Goal: Connect with others: Connect with other users

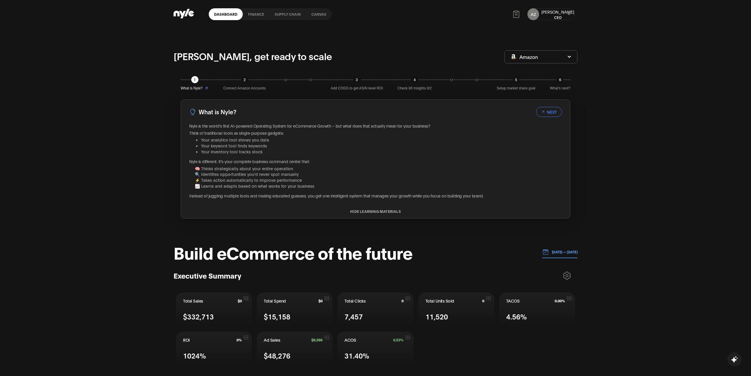
click at [569, 12] on icon at bounding box center [569, 14] width 4 height 4
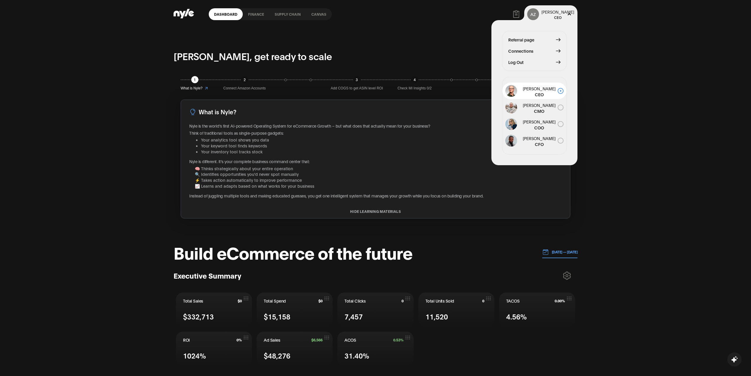
click at [519, 61] on span "Log Out" at bounding box center [515, 62] width 15 height 7
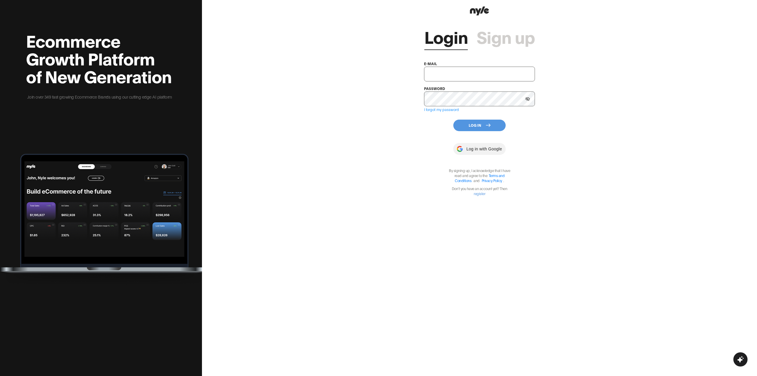
click at [469, 69] on input "text" at bounding box center [479, 74] width 111 height 15
type input "[EMAIL_ADDRESS][PERSON_NAME]"
click at [482, 121] on button "Log In" at bounding box center [479, 126] width 52 height 12
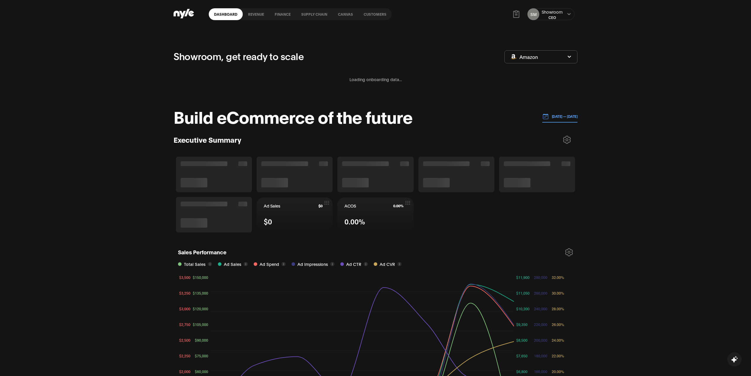
click at [372, 14] on link "Customers" at bounding box center [375, 14] width 33 height 12
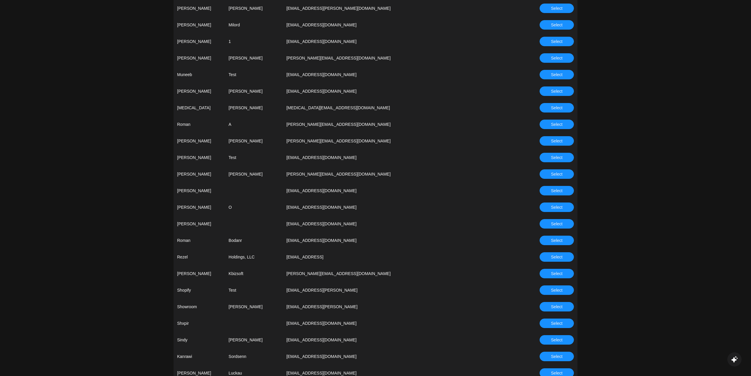
scroll to position [1577, 0]
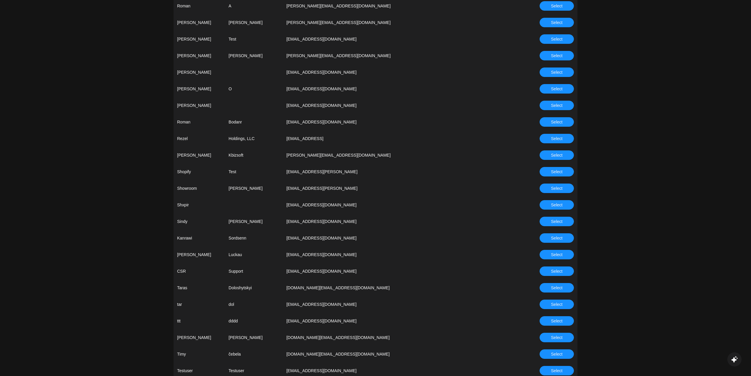
click at [546, 109] on button "Select" at bounding box center [557, 105] width 34 height 9
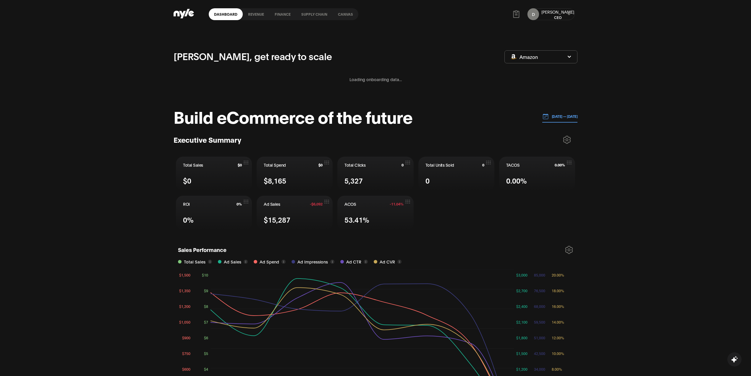
click at [562, 118] on p "[DATE] — [DATE]" at bounding box center [563, 116] width 29 height 5
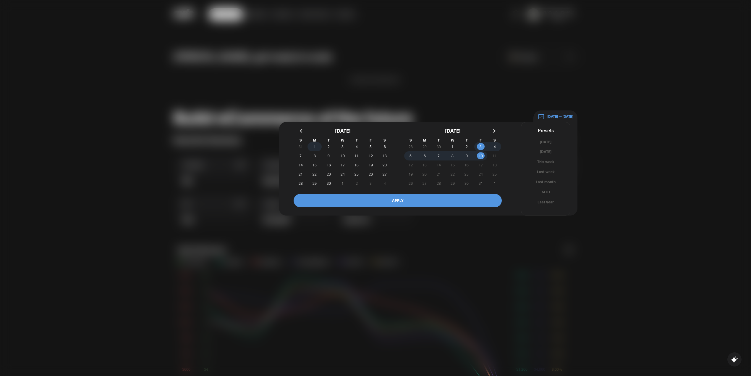
click at [311, 148] on span "1" at bounding box center [315, 146] width 14 height 6
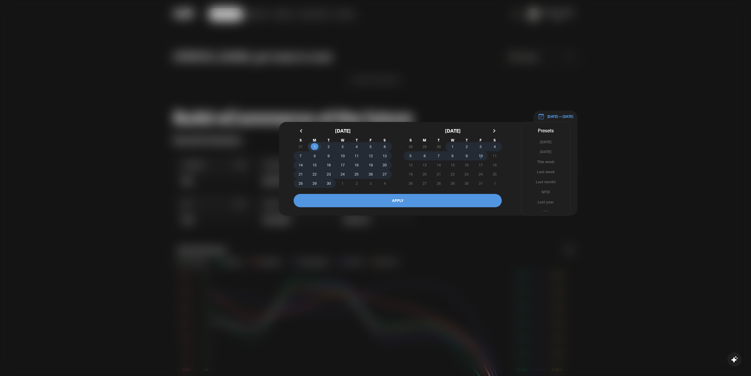
click at [482, 156] on span "10" at bounding box center [481, 155] width 4 height 11
click at [463, 198] on button "APPLY" at bounding box center [398, 200] width 208 height 13
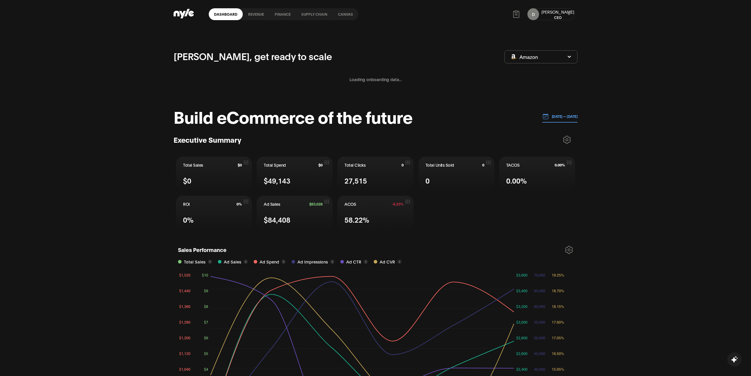
click at [570, 140] on icon at bounding box center [567, 139] width 7 height 7
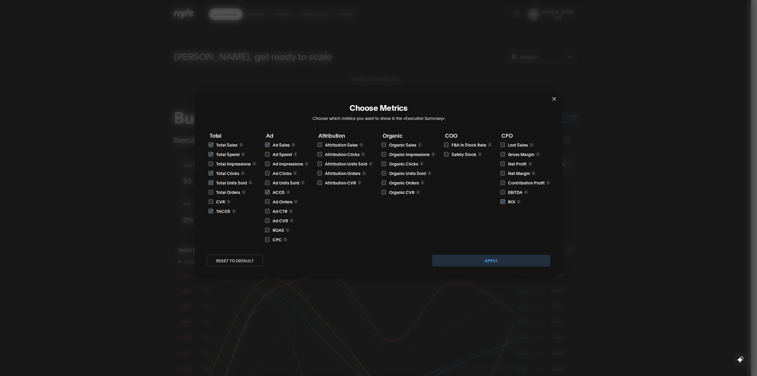
click at [631, 162] on div "Choose Metrics Choose which metrics you want to show in the «Executive Summary»…" at bounding box center [378, 188] width 757 height 376
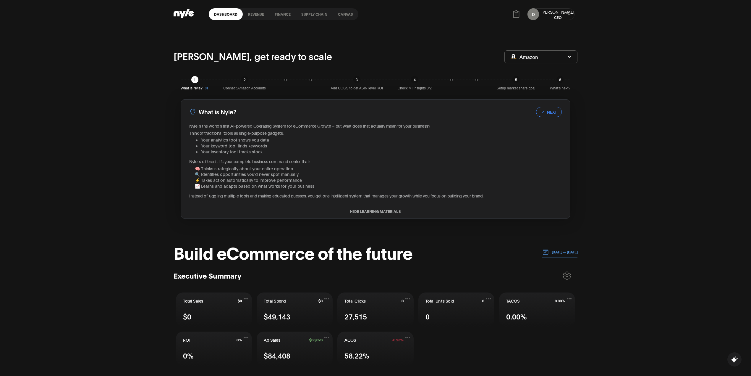
scroll to position [79, 0]
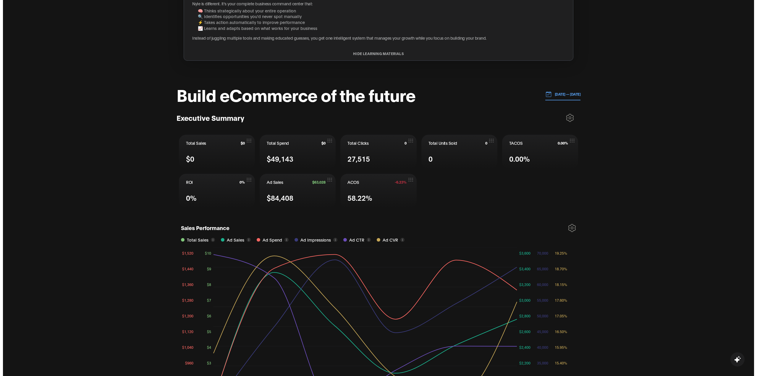
scroll to position [0, 0]
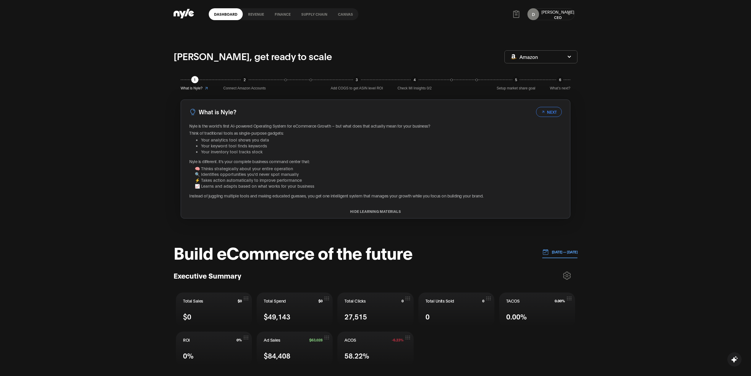
click at [569, 13] on icon at bounding box center [569, 14] width 4 height 4
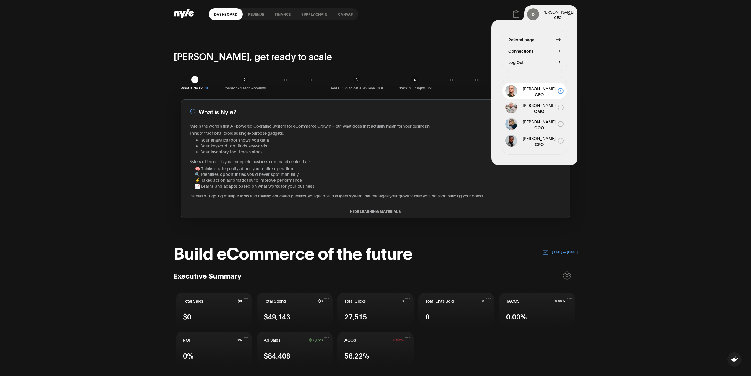
drag, startPoint x: 518, startPoint y: 65, endPoint x: 524, endPoint y: 87, distance: 22.9
click at [517, 64] on span "Log Out" at bounding box center [515, 62] width 15 height 7
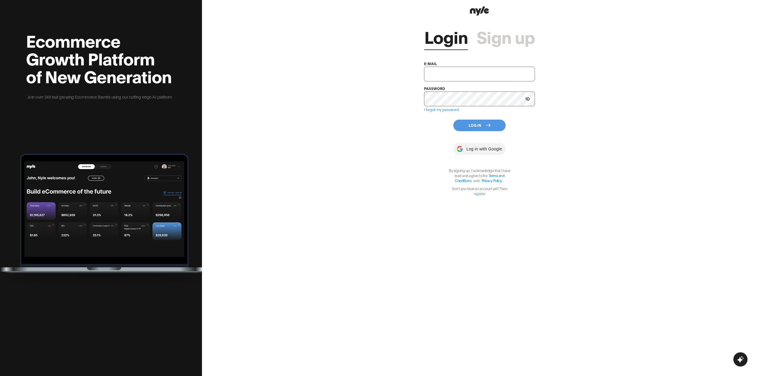
drag, startPoint x: 431, startPoint y: 66, endPoint x: 436, endPoint y: 71, distance: 6.5
click at [431, 67] on input "text" at bounding box center [479, 74] width 111 height 15
click at [436, 71] on input "text" at bounding box center [479, 74] width 111 height 15
type input "[EMAIL_ADDRESS][PERSON_NAME]"
click at [458, 120] on button "Log In" at bounding box center [479, 126] width 52 height 12
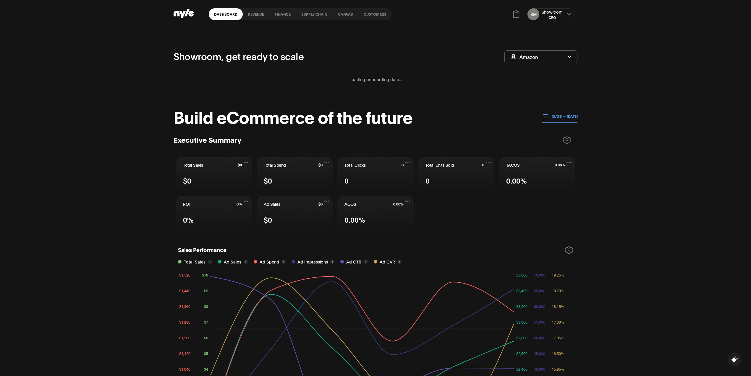
click at [567, 17] on div "SM Showroom CEO" at bounding box center [550, 14] width 47 height 12
click at [570, 17] on div "SM Showroom CEO" at bounding box center [550, 14] width 47 height 12
click at [569, 16] on button at bounding box center [569, 14] width 5 height 5
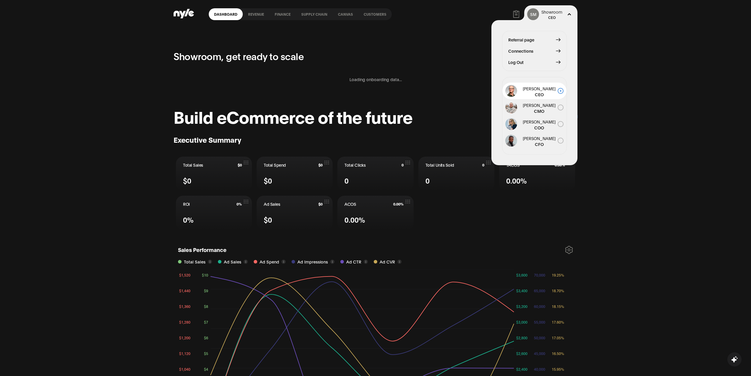
click at [515, 49] on span "Connections" at bounding box center [520, 51] width 25 height 7
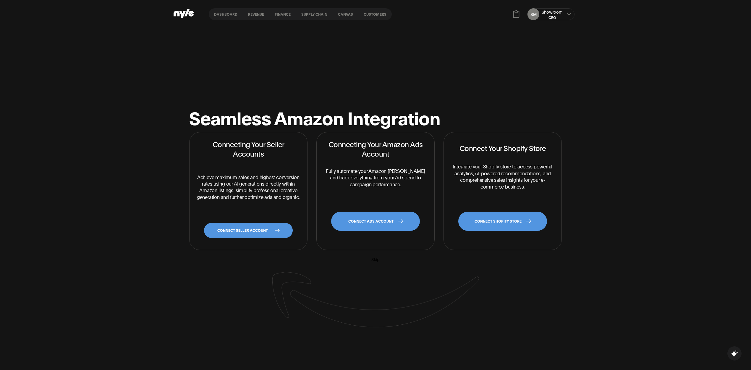
click at [374, 224] on link "CONNECT ADS ACCOUNT" at bounding box center [375, 220] width 89 height 19
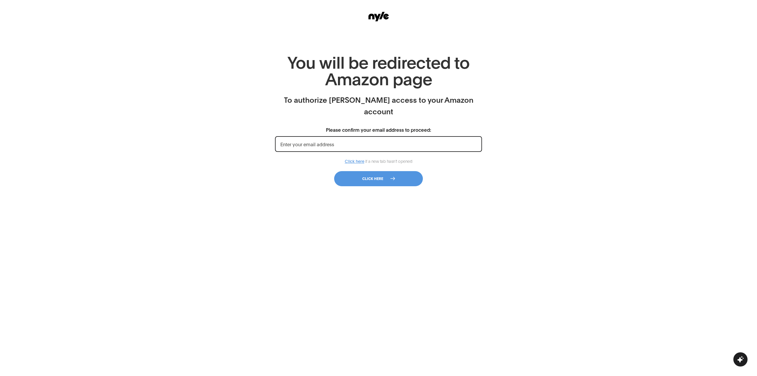
click at [356, 136] on input "Please confirm your email address to proceed:" at bounding box center [378, 144] width 207 height 16
click at [330, 126] on div "Please confirm your email address to proceed:" at bounding box center [378, 139] width 207 height 26
click at [321, 136] on input "Please confirm your email address to proceed:" at bounding box center [378, 144] width 207 height 16
type input "t"
type input "[EMAIL_ADDRESS][PERSON_NAME]"
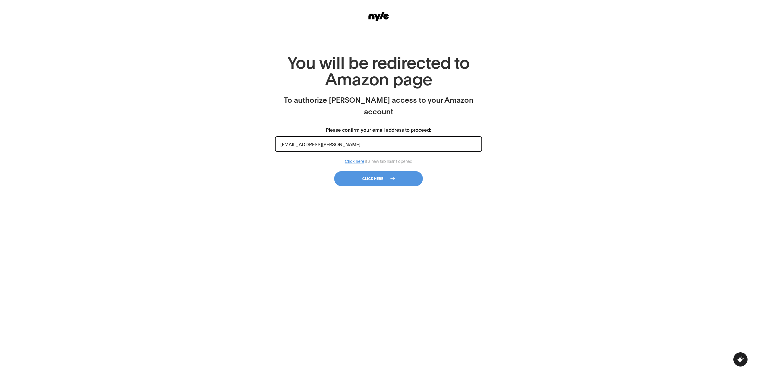
click at [371, 171] on button "Click here" at bounding box center [378, 178] width 89 height 15
